Goal: Information Seeking & Learning: Learn about a topic

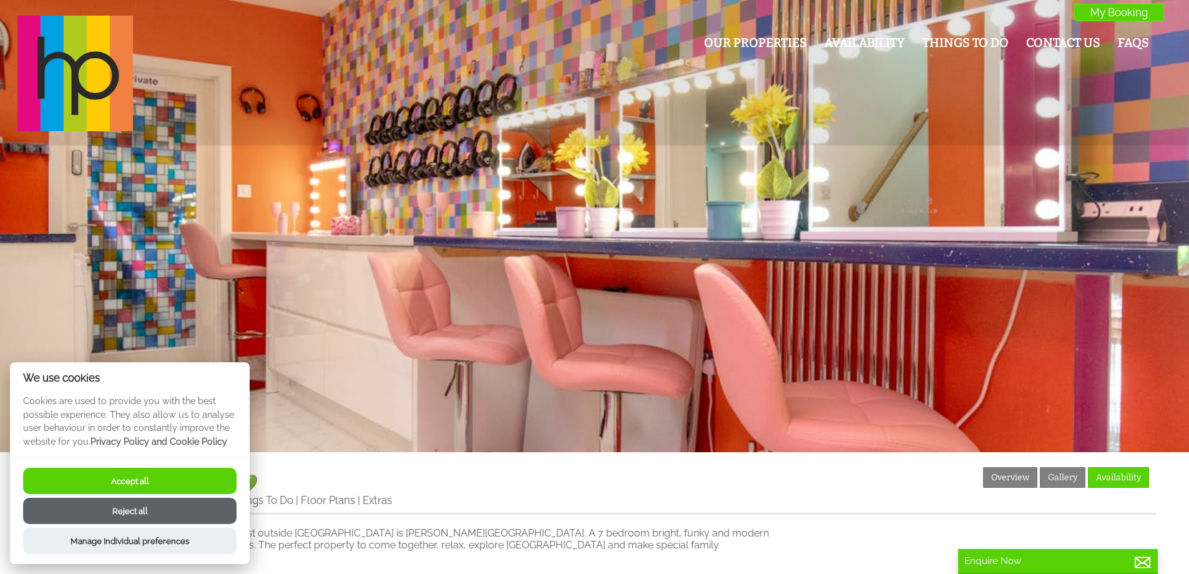
click at [117, 476] on button "Accept all" at bounding box center [129, 481] width 213 height 26
checkbox input "true"
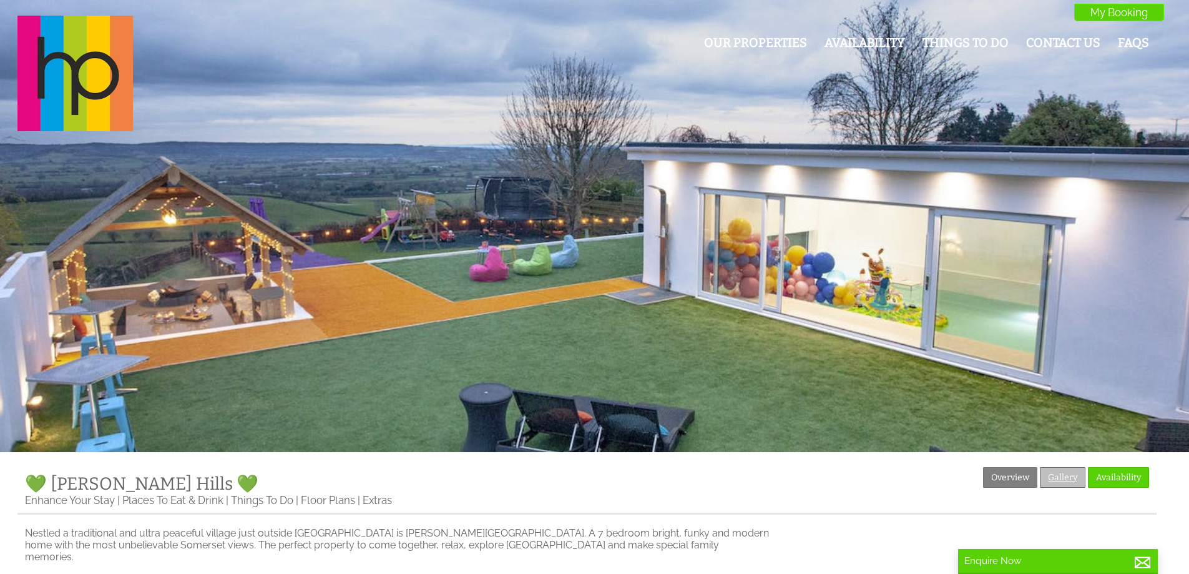
click at [1063, 479] on link "Gallery" at bounding box center [1063, 477] width 46 height 21
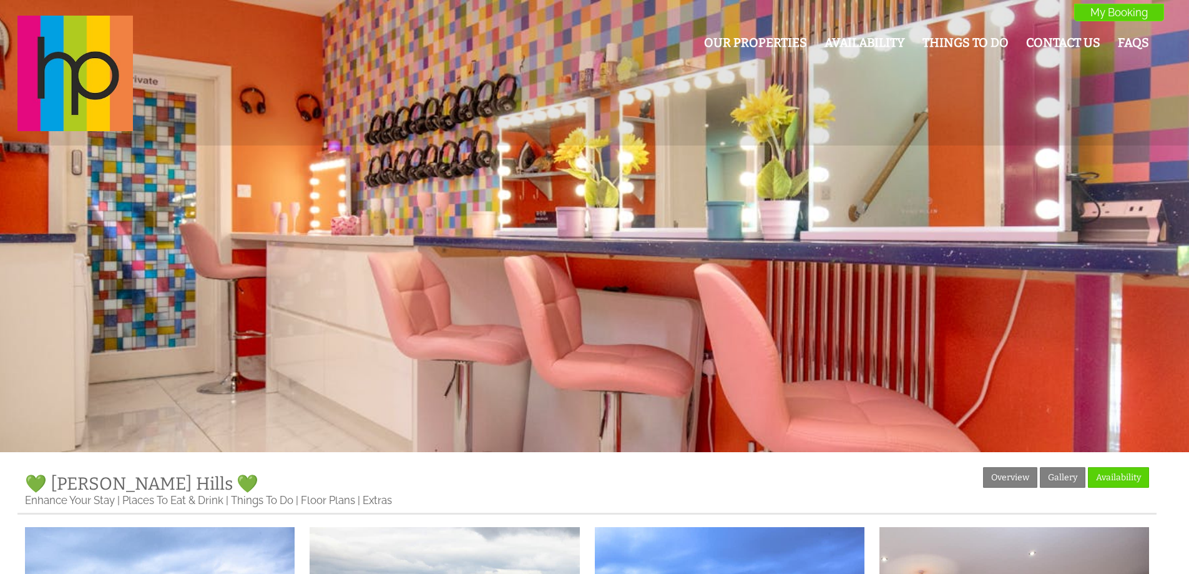
click at [1130, 210] on div at bounding box center [594, 226] width 1189 height 452
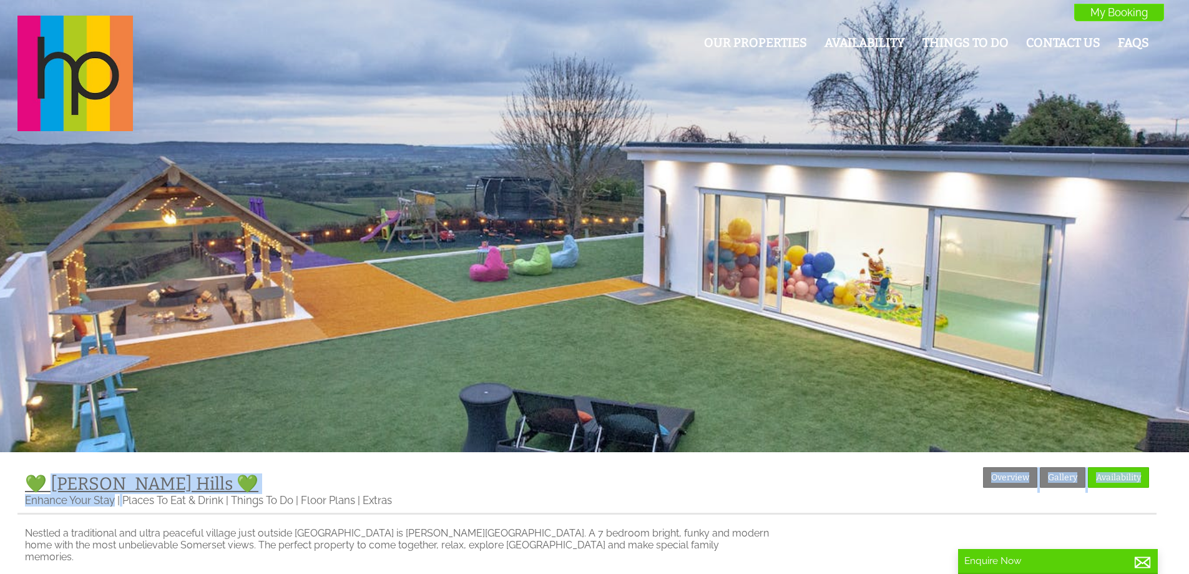
drag, startPoint x: 166, startPoint y: 486, endPoint x: 56, endPoint y: 482, distance: 110.5
click at [56, 482] on div "Properties 💚 Halula Hills 💚 Overview Gallery Availability Enhance Your Stay Pla…" at bounding box center [586, 490] width 1139 height 47
copy div "alula Hills 💚 Overview Gallery Availability Enhance Your Stay"
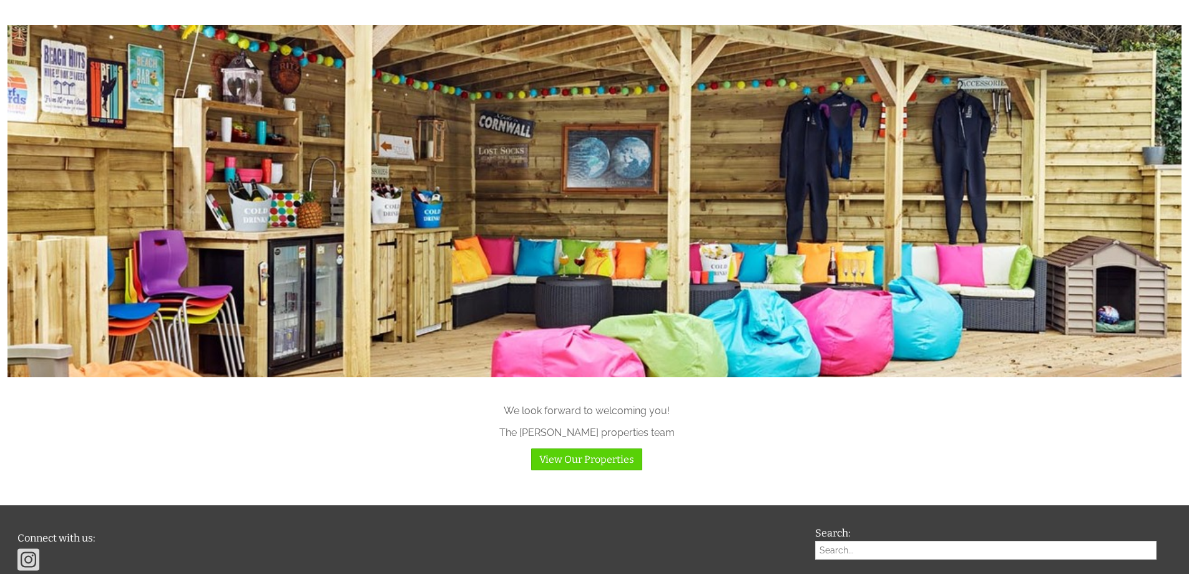
scroll to position [1407, 0]
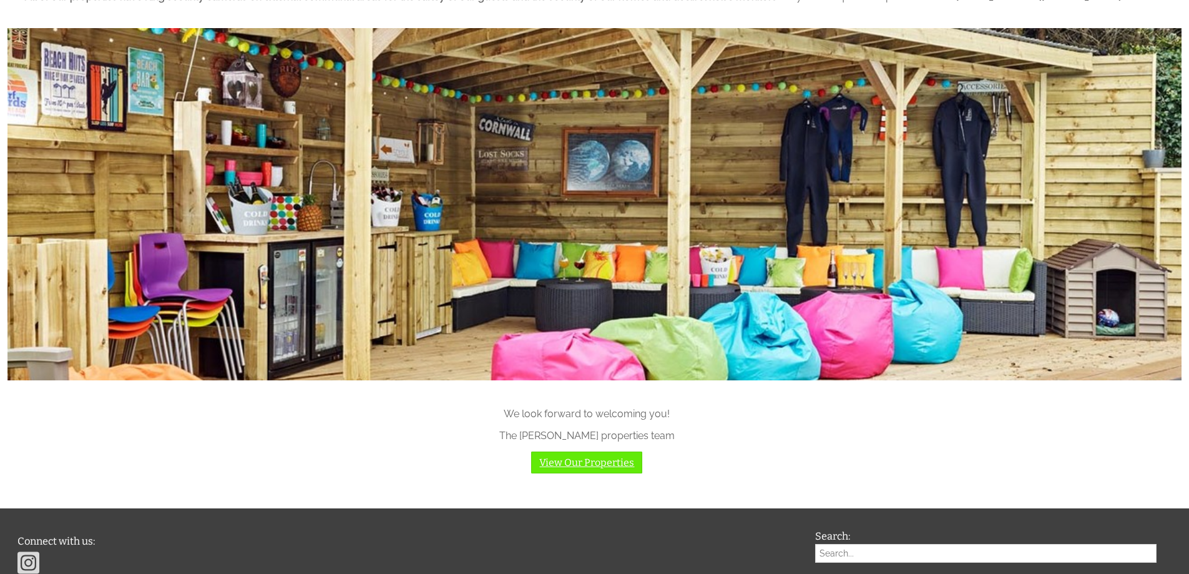
click at [588, 463] on link "View Our Properties" at bounding box center [586, 462] width 111 height 22
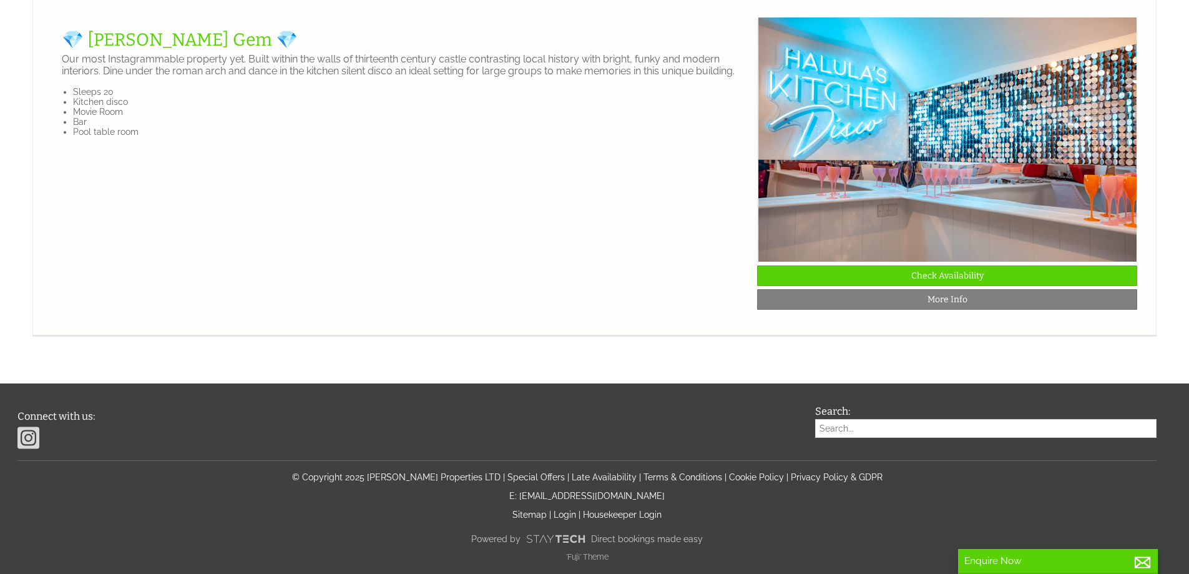
scroll to position [3106, 0]
